Goal: Task Accomplishment & Management: Manage account settings

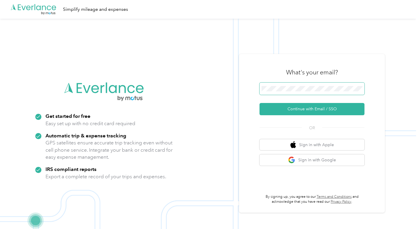
click at [280, 92] on span at bounding box center [311, 88] width 105 height 12
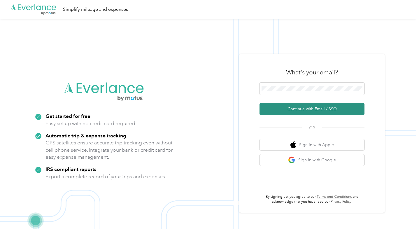
click at [320, 112] on button "Continue with Email / SSO" at bounding box center [311, 109] width 105 height 12
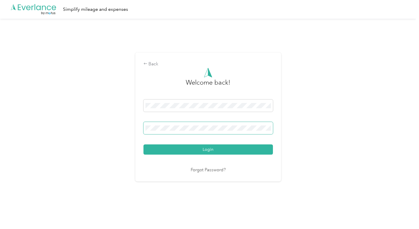
click at [143, 144] on button "Login" at bounding box center [207, 149] width 129 height 10
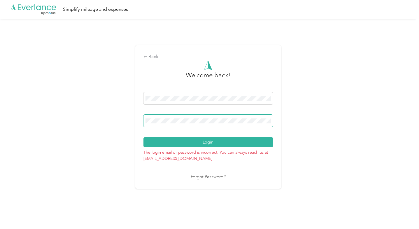
click at [143, 137] on button "Login" at bounding box center [207, 142] width 129 height 10
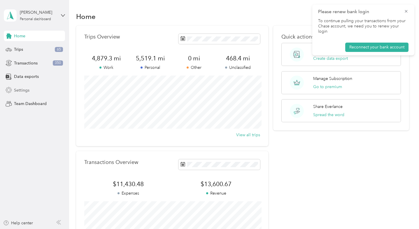
click at [26, 91] on span "Settings" at bounding box center [21, 90] width 15 height 6
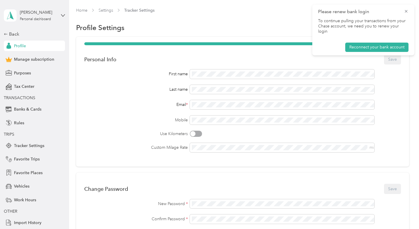
scroll to position [126, 0]
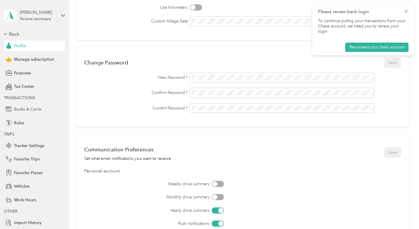
click at [26, 110] on span "Banks & Cards" at bounding box center [27, 109] width 27 height 6
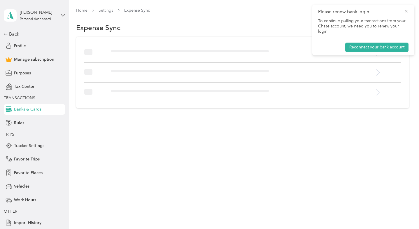
click at [405, 11] on icon at bounding box center [405, 11] width 3 height 3
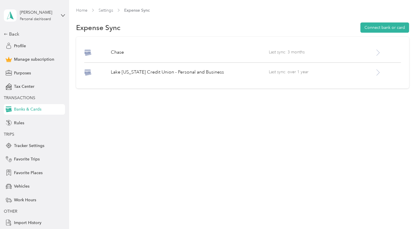
click at [306, 47] on div "Chase Last sync: 3 months Lake Michigan Credit Union - Personal and Business La…" at bounding box center [242, 63] width 332 height 52
click at [296, 52] on span "Last sync: 3 months" at bounding box center [321, 52] width 105 height 7
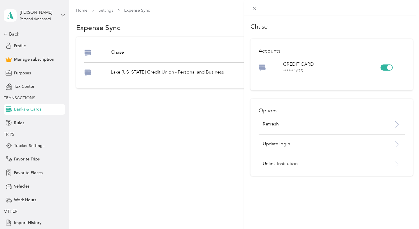
click at [372, 118] on div "Options Refresh Update login Unlink Institution" at bounding box center [331, 136] width 162 height 77
click at [395, 122] on icon at bounding box center [396, 124] width 7 height 7
click at [404, 9] on icon at bounding box center [405, 11] width 5 height 5
click at [277, 126] on p "Refresh" at bounding box center [270, 124] width 16 height 7
click at [387, 68] on div at bounding box center [389, 67] width 5 height 5
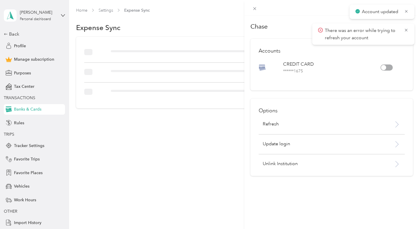
click at [387, 68] on div at bounding box center [386, 67] width 12 height 6
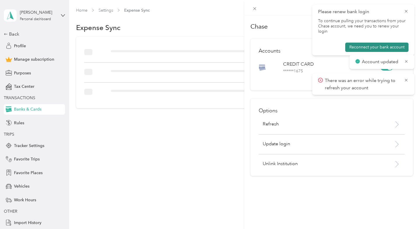
click at [395, 43] on button "Reconnect your bank account" at bounding box center [376, 47] width 63 height 9
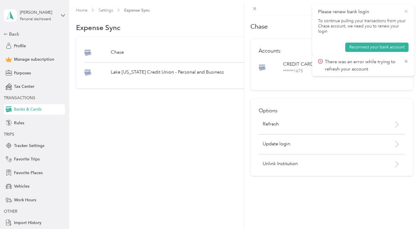
click at [407, 12] on icon at bounding box center [405, 11] width 5 height 5
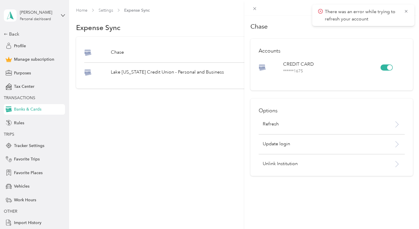
click at [407, 12] on icon at bounding box center [405, 11] width 5 height 5
click at [278, 125] on p "Refresh" at bounding box center [270, 124] width 16 height 7
click at [405, 11] on icon at bounding box center [405, 11] width 3 height 3
click at [256, 7] on icon at bounding box center [254, 8] width 5 height 5
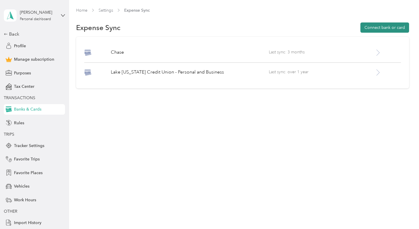
click at [380, 29] on button "Connect bank or card" at bounding box center [384, 27] width 49 height 10
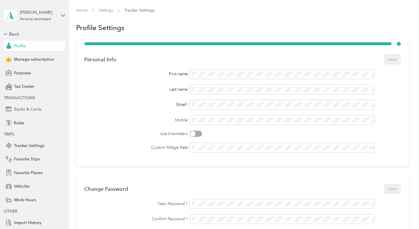
click at [32, 111] on span "Banks & Cards" at bounding box center [27, 109] width 27 height 6
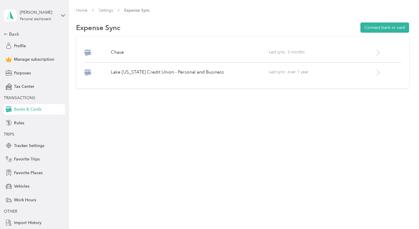
click at [215, 80] on div "Chase Last sync: 3 months Lake Michigan Credit Union - Personal and Business La…" at bounding box center [242, 63] width 332 height 52
click at [208, 70] on p "Lake [US_STATE] Credit Union - Personal and Business" at bounding box center [190, 72] width 158 height 7
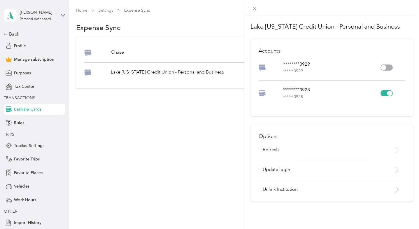
click at [346, 152] on div "Refresh" at bounding box center [318, 149] width 121 height 7
click at [407, 11] on icon at bounding box center [405, 11] width 5 height 5
click at [384, 95] on div at bounding box center [386, 93] width 12 height 6
click at [390, 92] on div at bounding box center [386, 93] width 12 height 6
click at [331, 173] on p "Update login" at bounding box center [320, 169] width 117 height 7
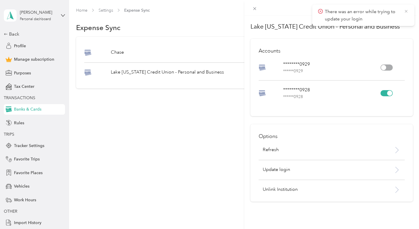
click at [405, 10] on icon at bounding box center [405, 11] width 5 height 5
click at [278, 158] on div "Refresh" at bounding box center [331, 153] width 146 height 14
click at [405, 9] on icon at bounding box center [405, 11] width 5 height 5
click at [165, 52] on div "Lake Michigan Credit Union - Personal and Business Accounts ********0929 ******…" at bounding box center [209, 114] width 419 height 229
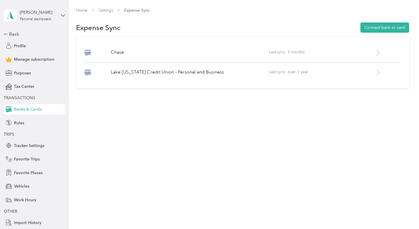
click at [165, 52] on p "Chase" at bounding box center [190, 52] width 158 height 7
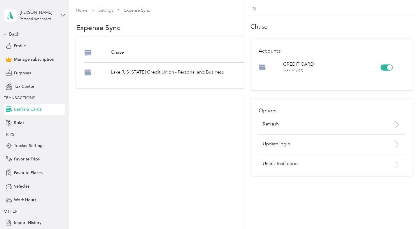
click at [20, 44] on div "Chase Accounts CREDIT CARD ****** 1675 Options Refresh Update login Unlink Inst…" at bounding box center [209, 114] width 419 height 229
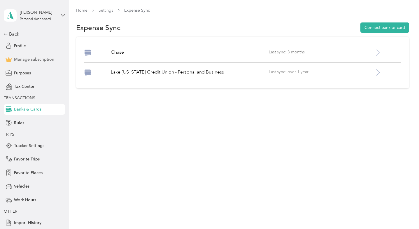
click at [35, 59] on span "Manage subscription" at bounding box center [34, 59] width 40 height 6
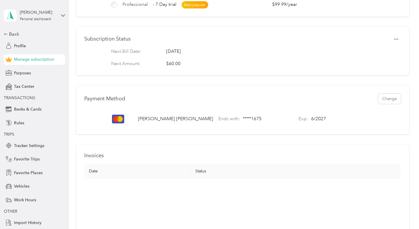
scroll to position [125, 0]
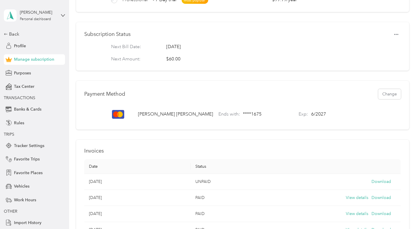
click at [169, 115] on p "Jennifer Velderman" at bounding box center [175, 114] width 75 height 7
click at [397, 93] on button "Change" at bounding box center [389, 94] width 23 height 10
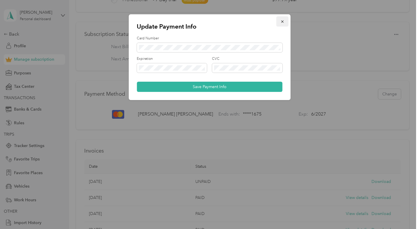
click at [283, 20] on icon "button" at bounding box center [282, 22] width 4 height 4
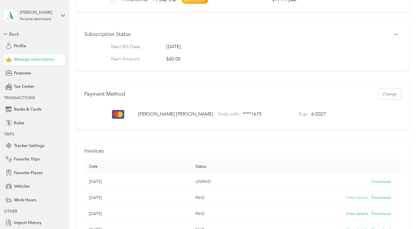
click at [358, 197] on button "View details" at bounding box center [357, 197] width 22 height 6
click at [393, 91] on button "Change" at bounding box center [389, 94] width 23 height 10
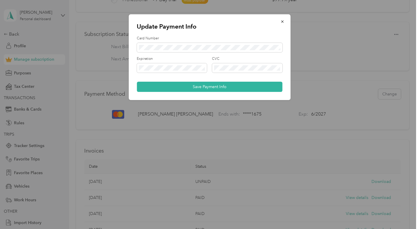
click at [214, 42] on div "Card Number" at bounding box center [209, 44] width 145 height 16
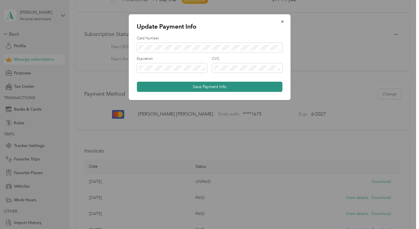
click at [181, 88] on button "Save Payment Info" at bounding box center [209, 87] width 145 height 10
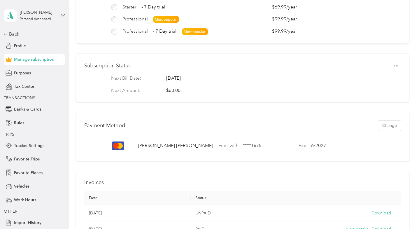
scroll to position [0, 0]
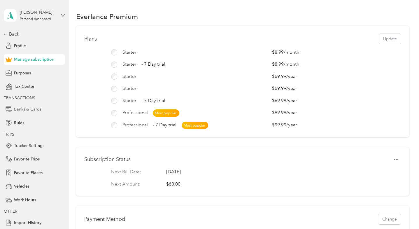
click at [32, 108] on span "Banks & Cards" at bounding box center [27, 109] width 27 height 6
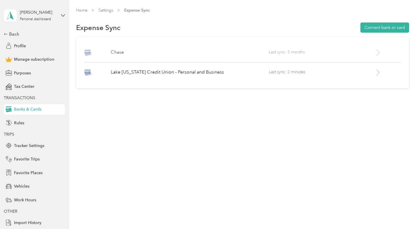
click at [220, 59] on div "Chase Last sync: 3 months" at bounding box center [242, 56] width 316 height 14
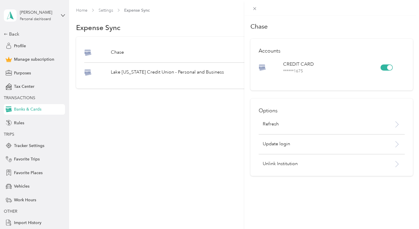
click at [384, 64] on div at bounding box center [386, 67] width 12 height 6
click at [311, 164] on p "Unlink Institution" at bounding box center [320, 163] width 117 height 7
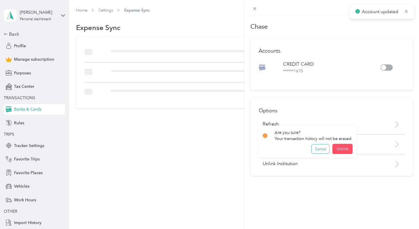
click at [321, 147] on button "Cancel" at bounding box center [319, 148] width 17 height 9
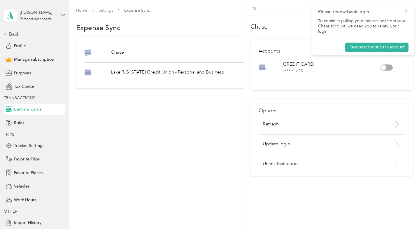
click at [405, 10] on icon at bounding box center [405, 11] width 3 height 3
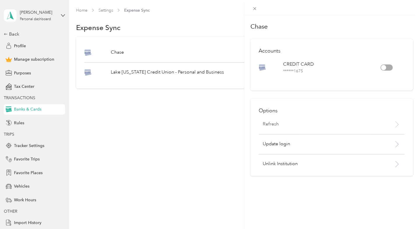
click at [301, 127] on div "Refresh" at bounding box center [318, 124] width 121 height 7
click at [406, 10] on icon at bounding box center [405, 11] width 5 height 5
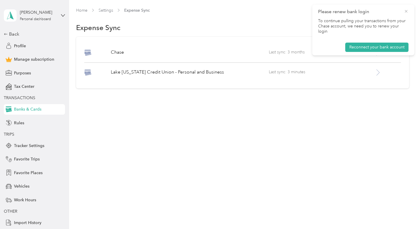
click at [406, 11] on icon at bounding box center [405, 11] width 5 height 5
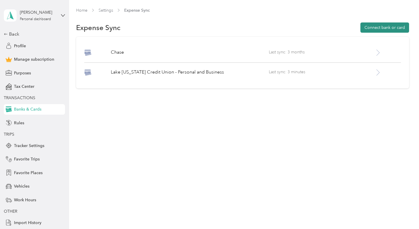
click at [376, 29] on button "Connect bank or card" at bounding box center [384, 27] width 49 height 10
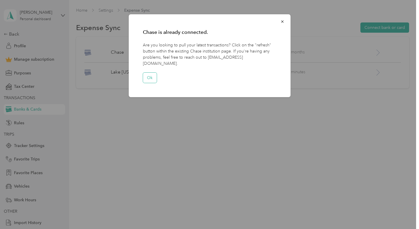
click at [152, 75] on button "Ok" at bounding box center [150, 78] width 14 height 10
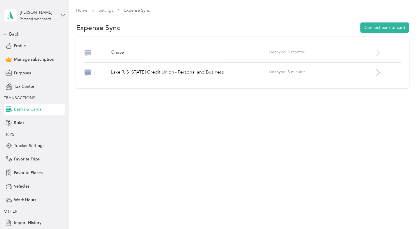
click at [257, 50] on p "Chase" at bounding box center [190, 52] width 158 height 7
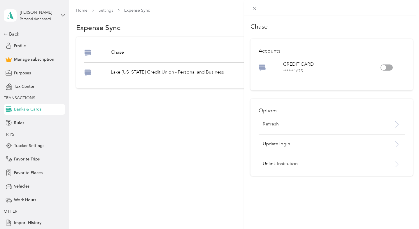
click at [320, 132] on div "Refresh" at bounding box center [331, 128] width 146 height 14
click at [406, 12] on icon at bounding box center [405, 11] width 3 height 3
click at [18, 44] on div "Chase Accounts CREDIT CARD ****** 1675 Options Refresh Update login Unlink Inst…" at bounding box center [209, 114] width 419 height 229
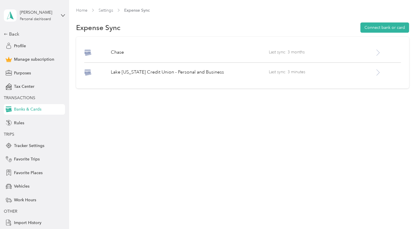
click at [18, 44] on span "Profile" at bounding box center [20, 46] width 12 height 6
